Goal: Use online tool/utility: Utilize a website feature to perform a specific function

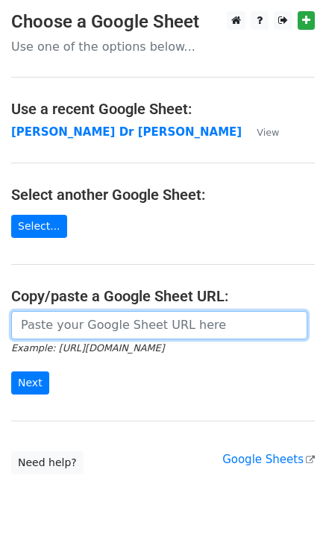
click at [37, 326] on input "url" at bounding box center [159, 325] width 296 height 28
paste input "[URL][DOMAIN_NAME]"
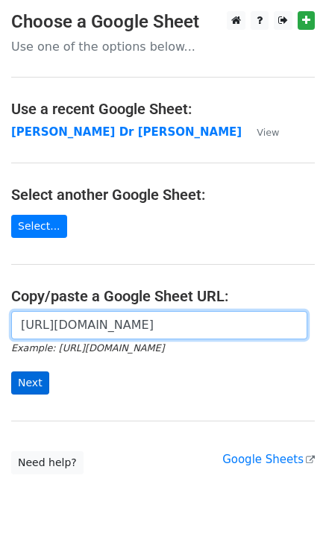
type input "[URL][DOMAIN_NAME]"
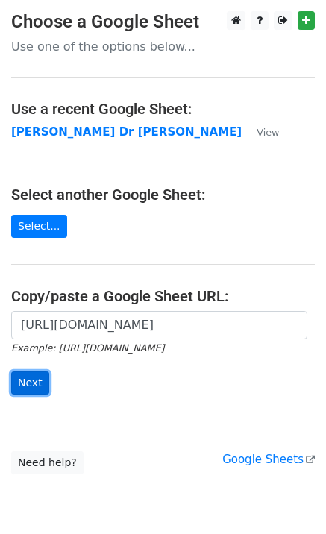
click at [31, 375] on input "Next" at bounding box center [30, 383] width 38 height 23
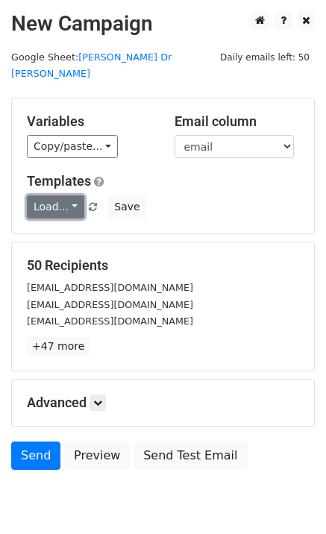
click at [42, 196] on link "Load..." at bounding box center [55, 207] width 57 height 23
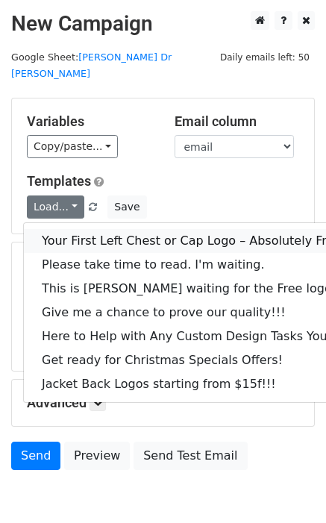
click at [64, 229] on link "Your First Left Chest or Cap Logo – Absolutely Free" at bounding box center [202, 241] width 356 height 24
